Goal: Task Accomplishment & Management: Complete application form

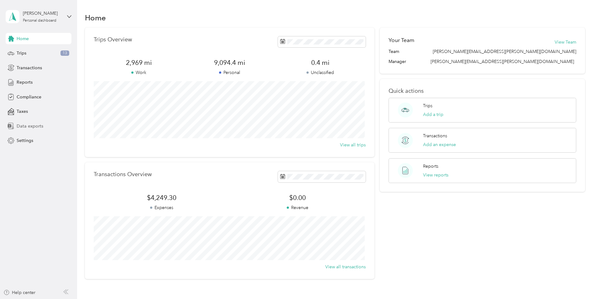
click at [33, 125] on span "Data exports" at bounding box center [30, 126] width 27 height 7
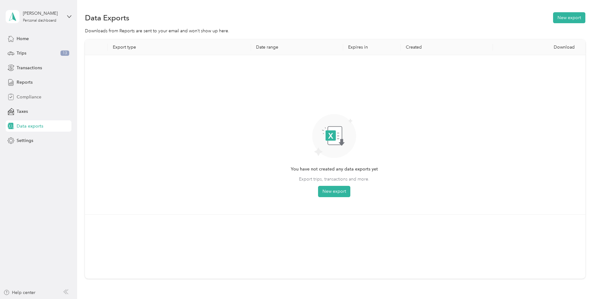
click at [34, 95] on span "Compliance" at bounding box center [29, 97] width 25 height 7
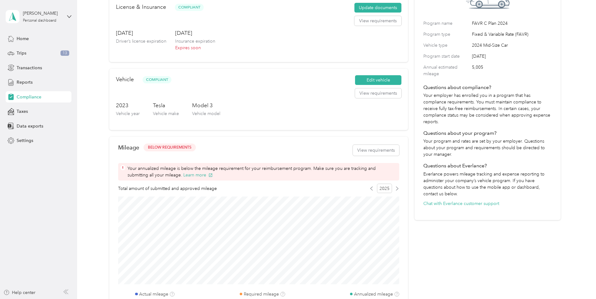
scroll to position [63, 0]
click at [183, 175] on button "Learn more" at bounding box center [197, 174] width 29 height 7
click at [387, 148] on button "View requirements" at bounding box center [376, 149] width 46 height 11
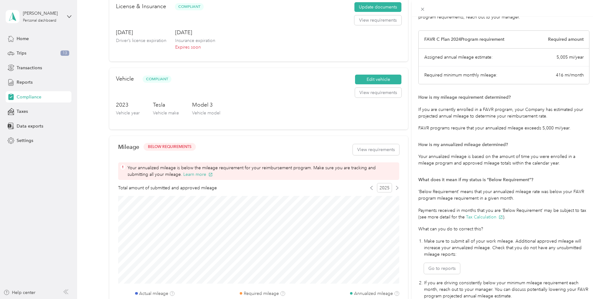
scroll to position [61, 0]
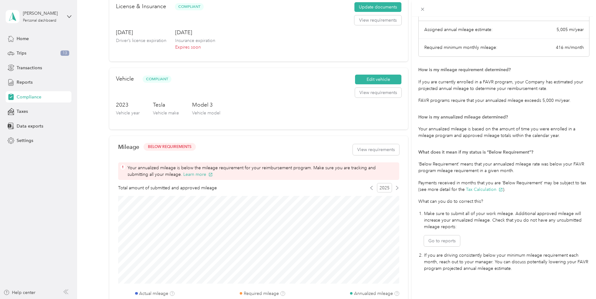
click at [328, 291] on div "Mileage Requirements These requirements are set by your Company. If you have an…" at bounding box center [298, 149] width 596 height 299
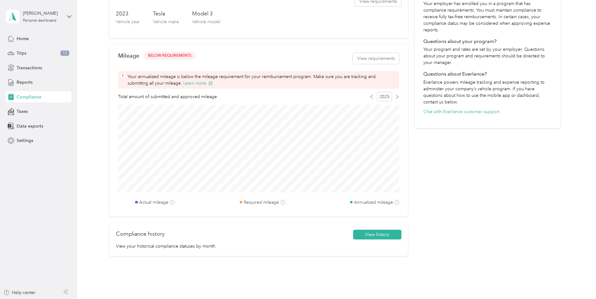
scroll to position [157, 0]
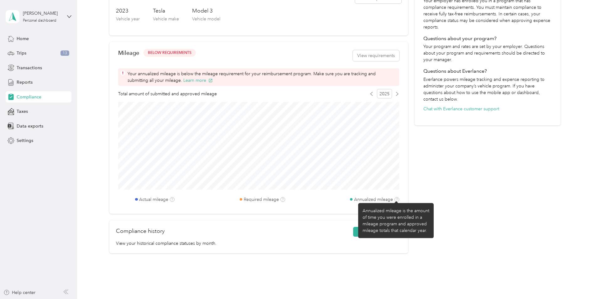
click at [395, 199] on icon at bounding box center [396, 199] width 3 height 3
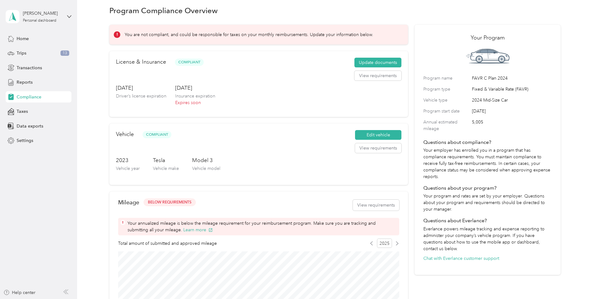
scroll to position [0, 0]
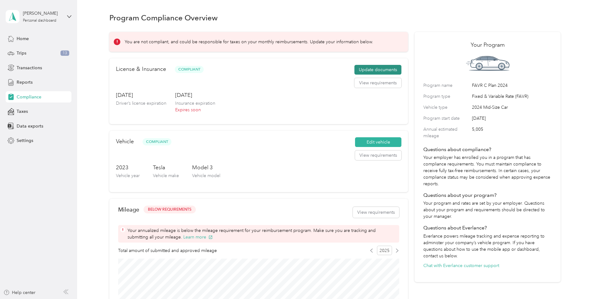
click at [384, 71] on button "Update documents" at bounding box center [377, 70] width 47 height 10
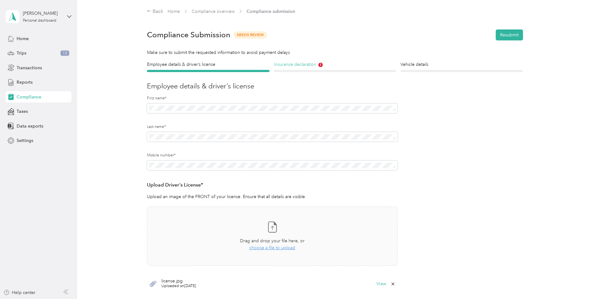
click at [303, 62] on h4 "Insurance declaration" at bounding box center [335, 64] width 122 height 7
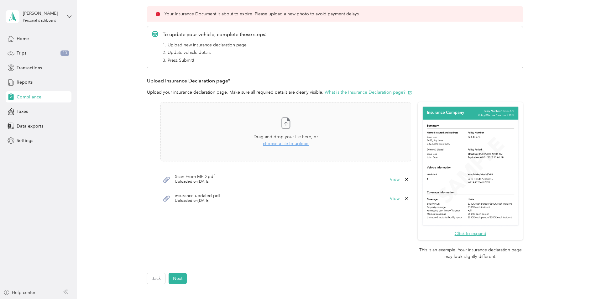
scroll to position [157, 0]
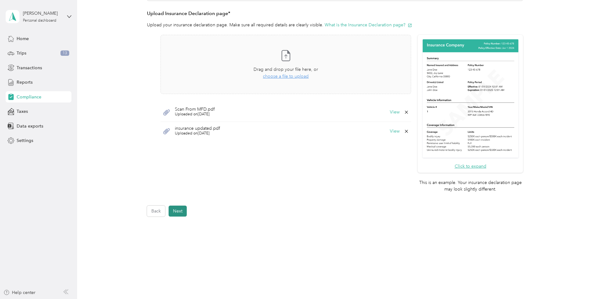
click at [173, 213] on button "Next" at bounding box center [177, 210] width 18 height 11
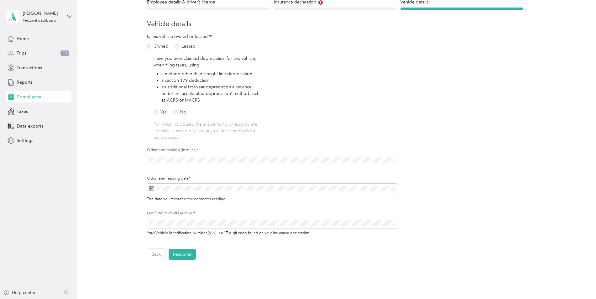
scroll to position [63, 0]
click at [187, 254] on button "Resubmit" at bounding box center [181, 253] width 27 height 11
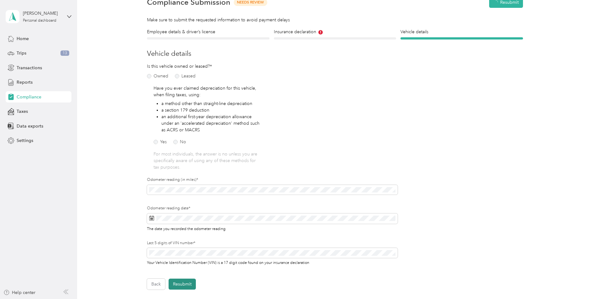
scroll to position [8, 0]
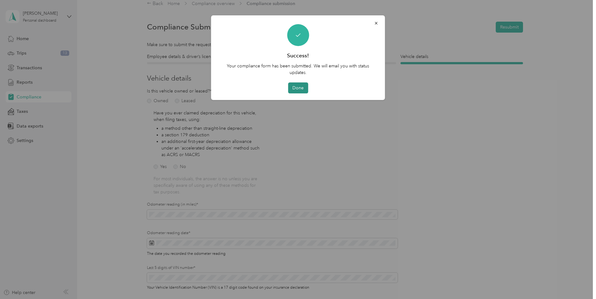
click at [299, 91] on button "Done" at bounding box center [298, 87] width 20 height 11
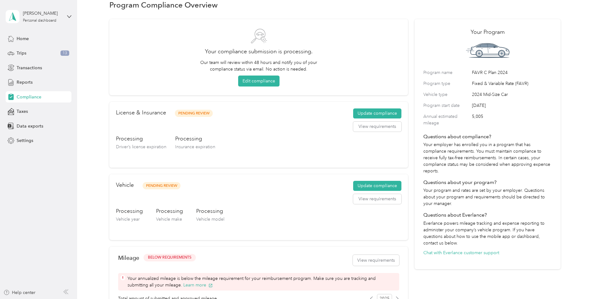
scroll to position [8, 0]
